Goal: Register for event/course

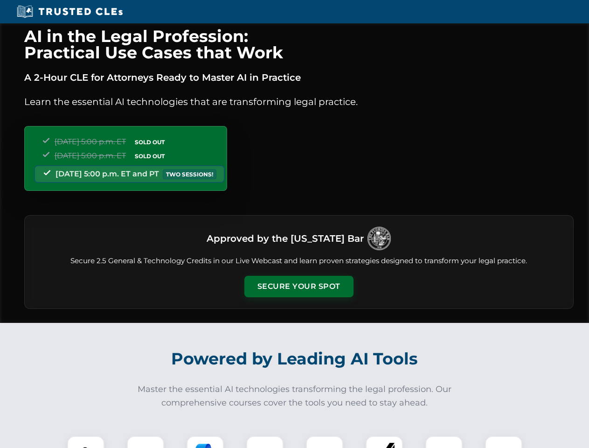
click at [298, 286] on button "Secure Your Spot" at bounding box center [298, 286] width 109 height 21
